Goal: Task Accomplishment & Management: Use online tool/utility

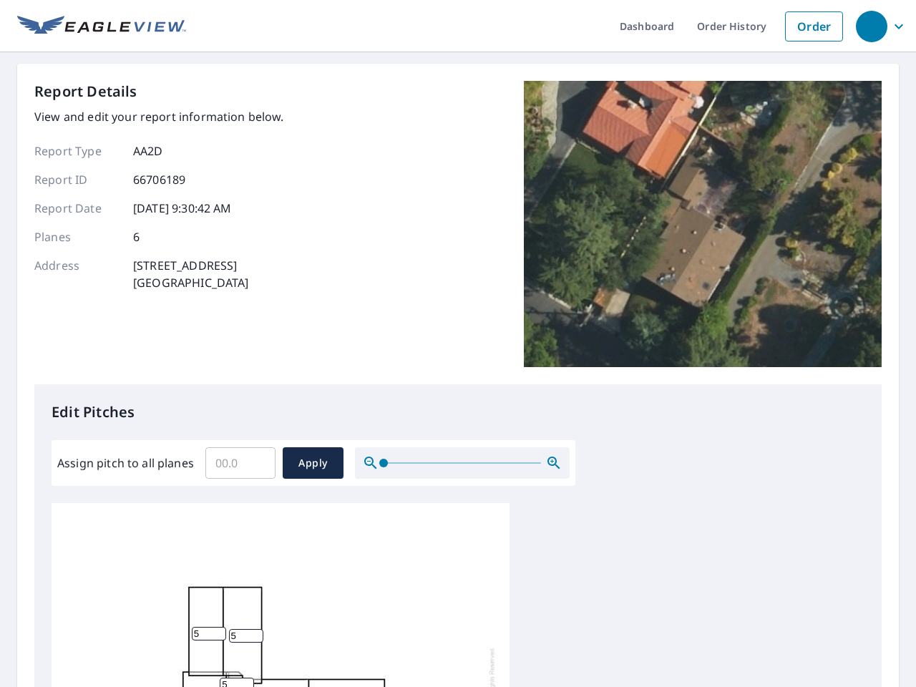
click at [458, 343] on div "Report Details View and edit your report information below. Report Type AA2D Re…" at bounding box center [457, 232] width 847 height 303
click at [871, 26] on div "button" at bounding box center [871, 26] width 31 height 31
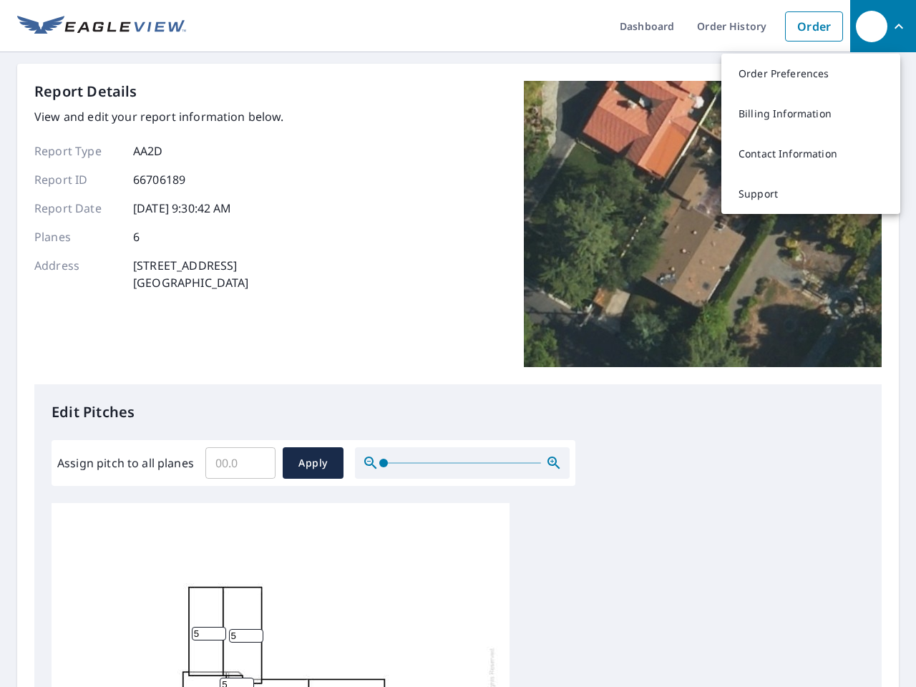
click at [240, 463] on input "Assign pitch to all planes" at bounding box center [240, 463] width 70 height 40
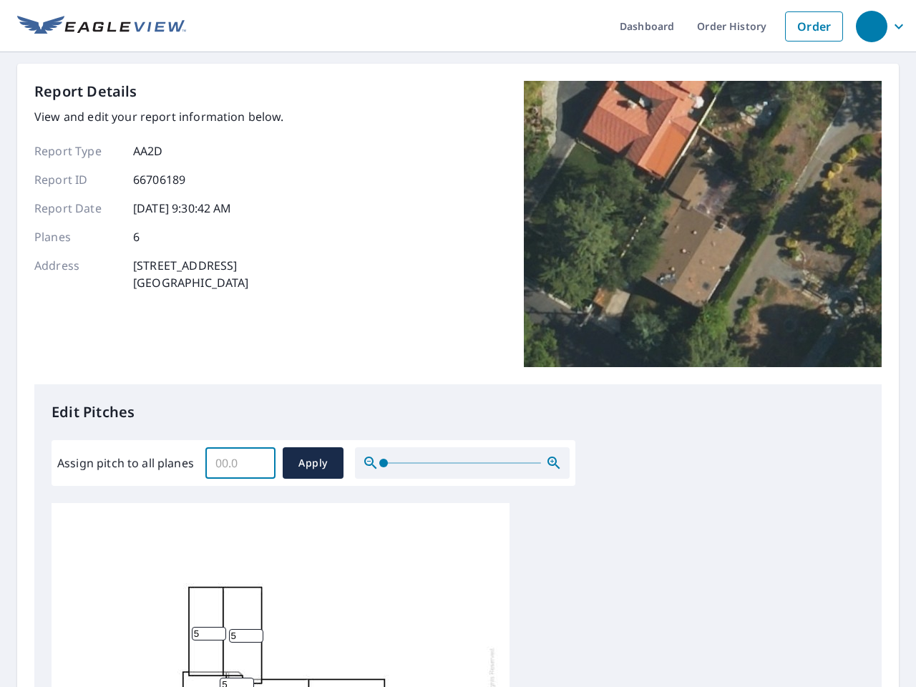
click at [313, 463] on span "Apply" at bounding box center [313, 463] width 38 height 18
click at [554, 463] on icon "button" at bounding box center [553, 462] width 17 height 17
